Goal: Complete application form

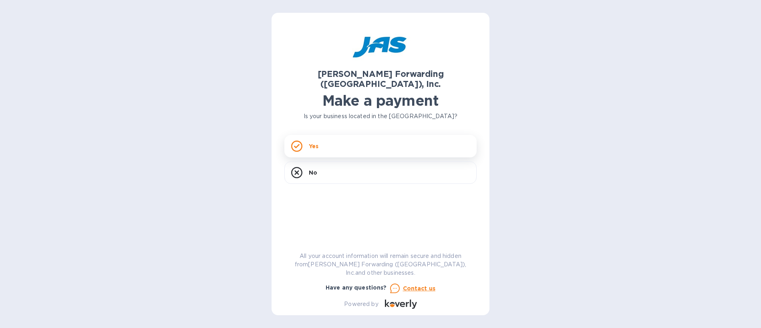
click at [318, 142] on p "Yes" at bounding box center [314, 146] width 10 height 8
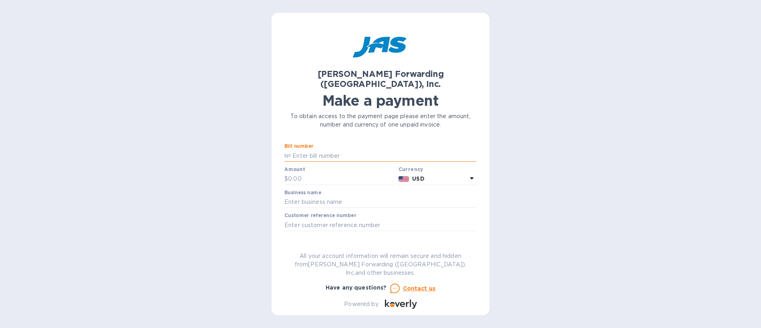
click at [329, 150] on input "text" at bounding box center [384, 156] width 186 height 12
type input "LAX503340445"
click at [311, 173] on input "text" at bounding box center [341, 179] width 107 height 12
type input "2,024.05"
click at [333, 196] on input "text" at bounding box center [380, 202] width 192 height 12
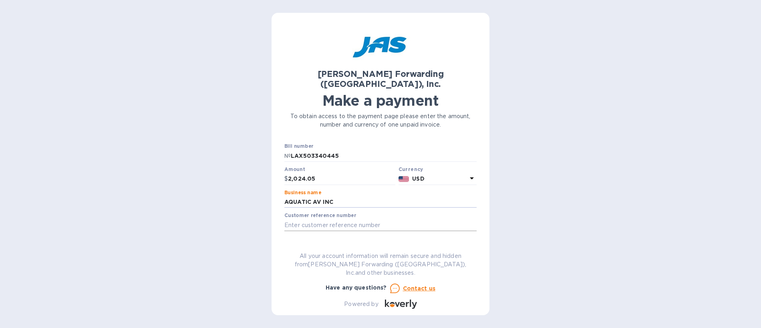
type input "AQUATIC AV INC"
click at [323, 219] on input "text" at bounding box center [380, 225] width 192 height 12
type input "AQUAAVSJC"
click at [353, 245] on span "Go to payment page" at bounding box center [380, 250] width 179 height 10
